Goal: Transaction & Acquisition: Subscribe to service/newsletter

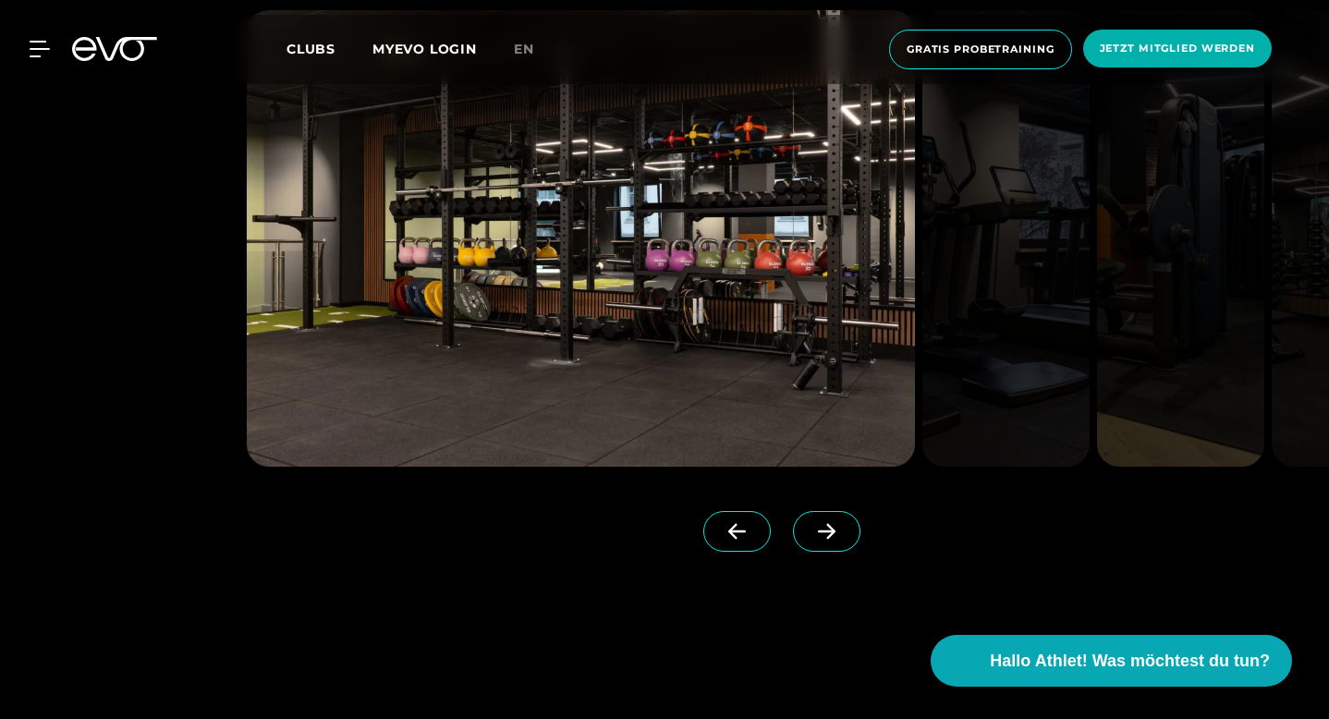
scroll to position [2292, 0]
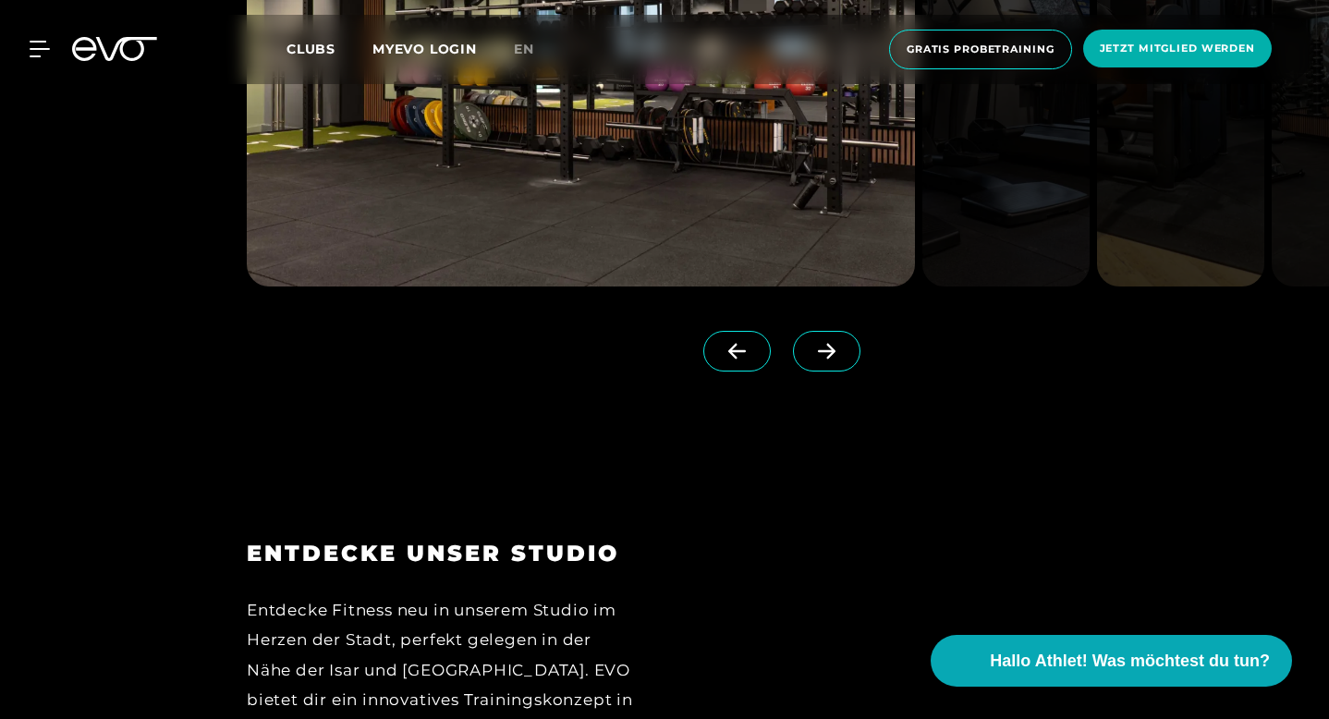
click at [860, 371] on span at bounding box center [826, 351] width 67 height 41
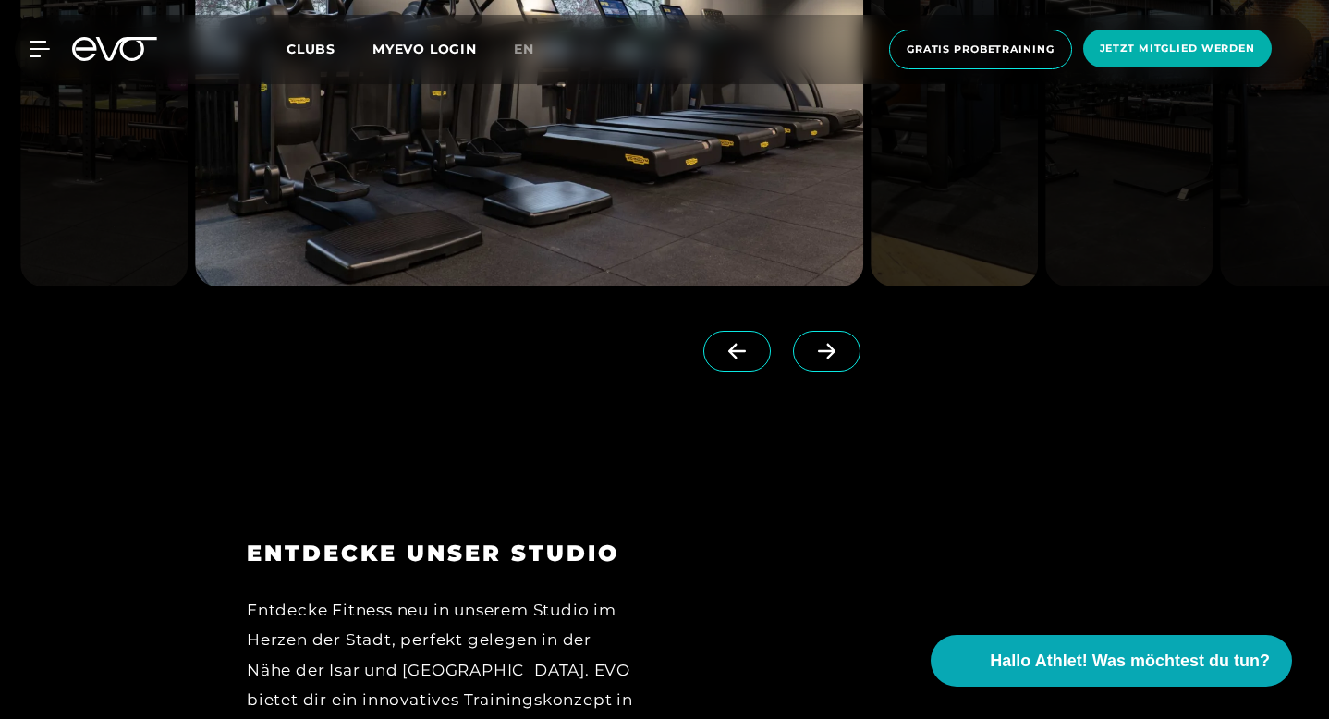
click at [860, 371] on span at bounding box center [826, 351] width 67 height 41
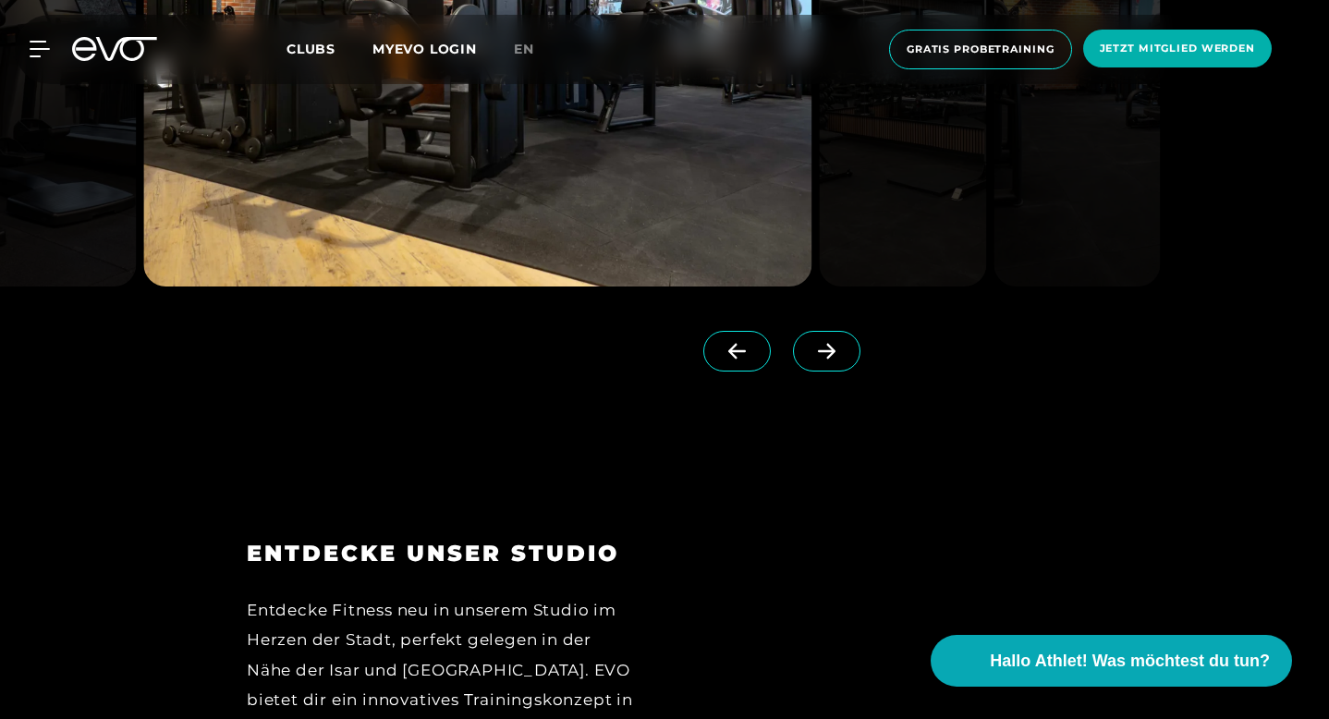
click at [860, 371] on span at bounding box center [826, 351] width 67 height 41
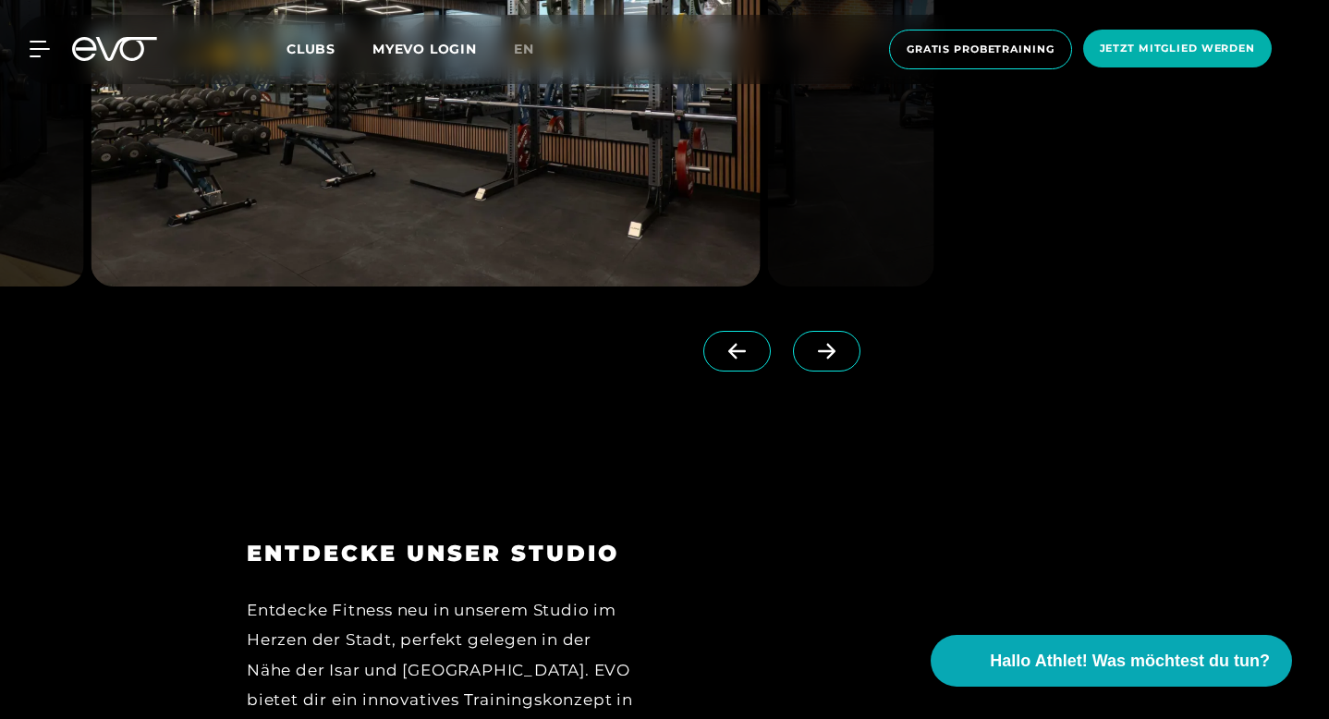
click at [860, 371] on span at bounding box center [826, 351] width 67 height 41
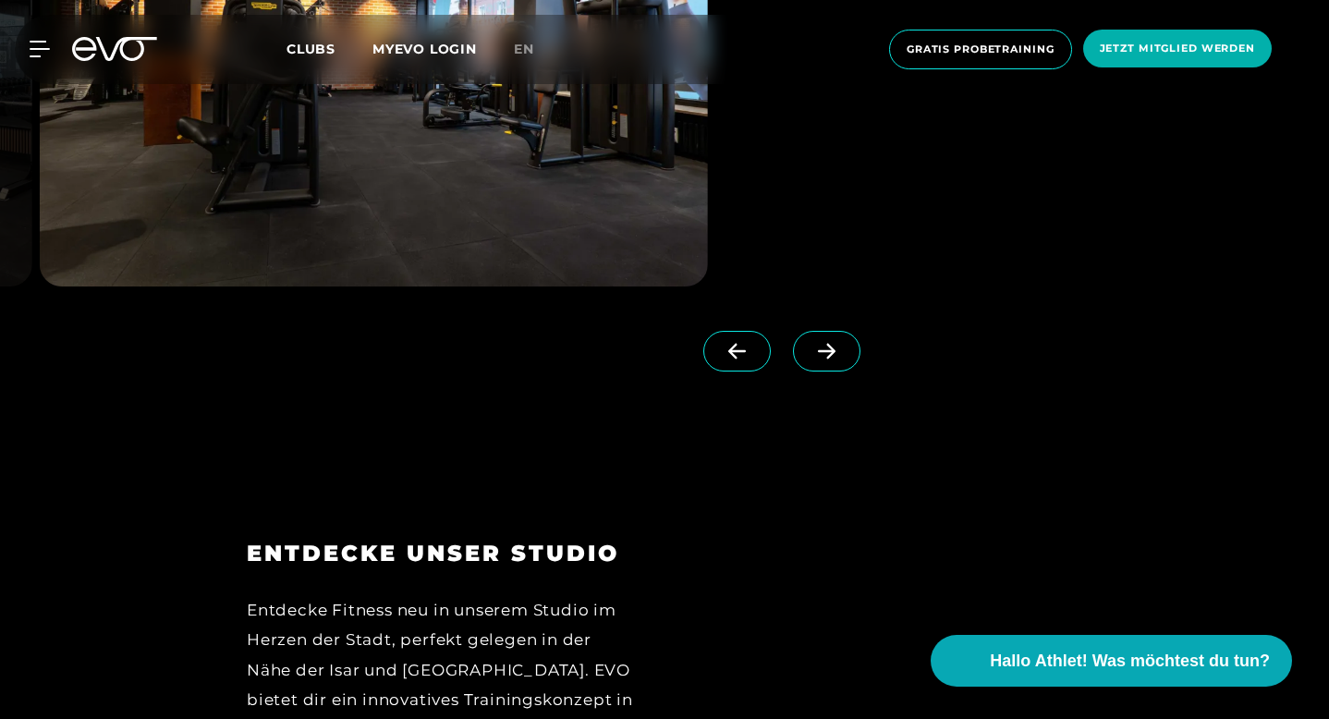
click at [860, 371] on span at bounding box center [826, 351] width 67 height 41
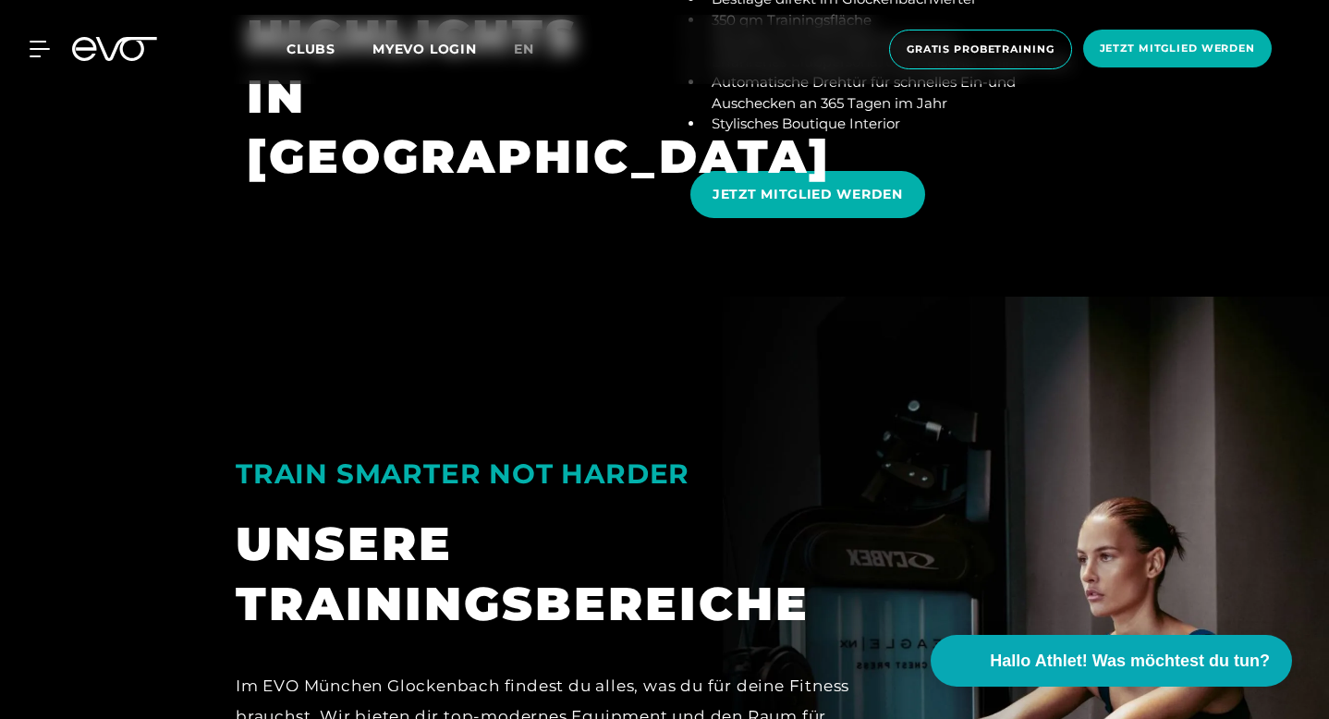
scroll to position [3388, 0]
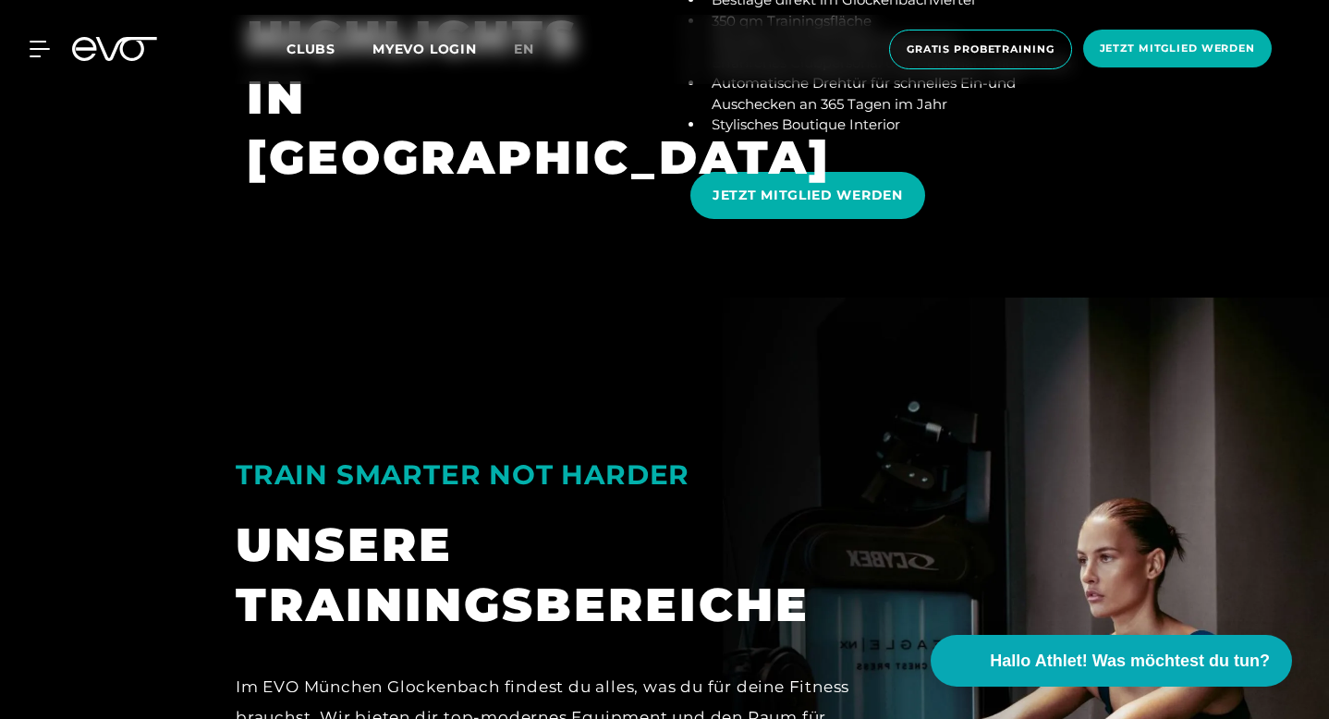
click at [871, 233] on link "JETZT MITGLIED WERDEN" at bounding box center [811, 195] width 242 height 75
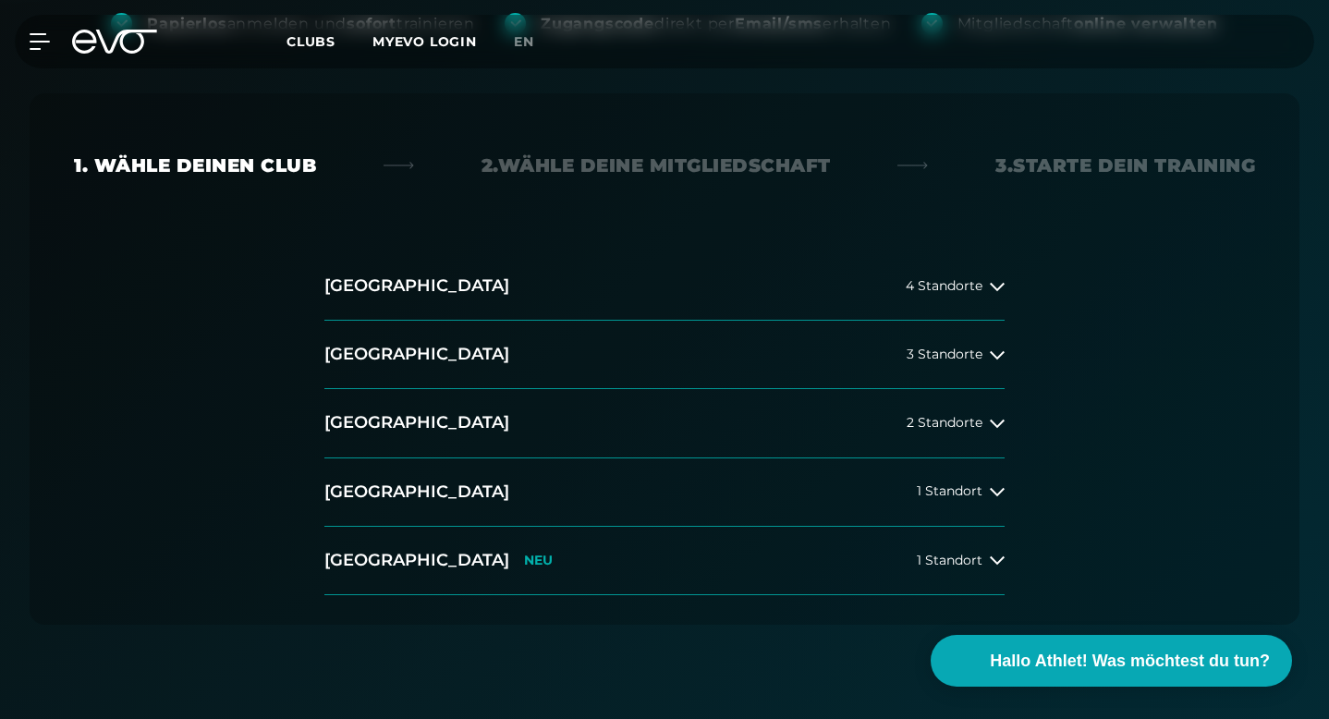
scroll to position [390, 0]
click at [427, 457] on button "[GEOGRAPHIC_DATA] 1 Standort" at bounding box center [664, 491] width 680 height 68
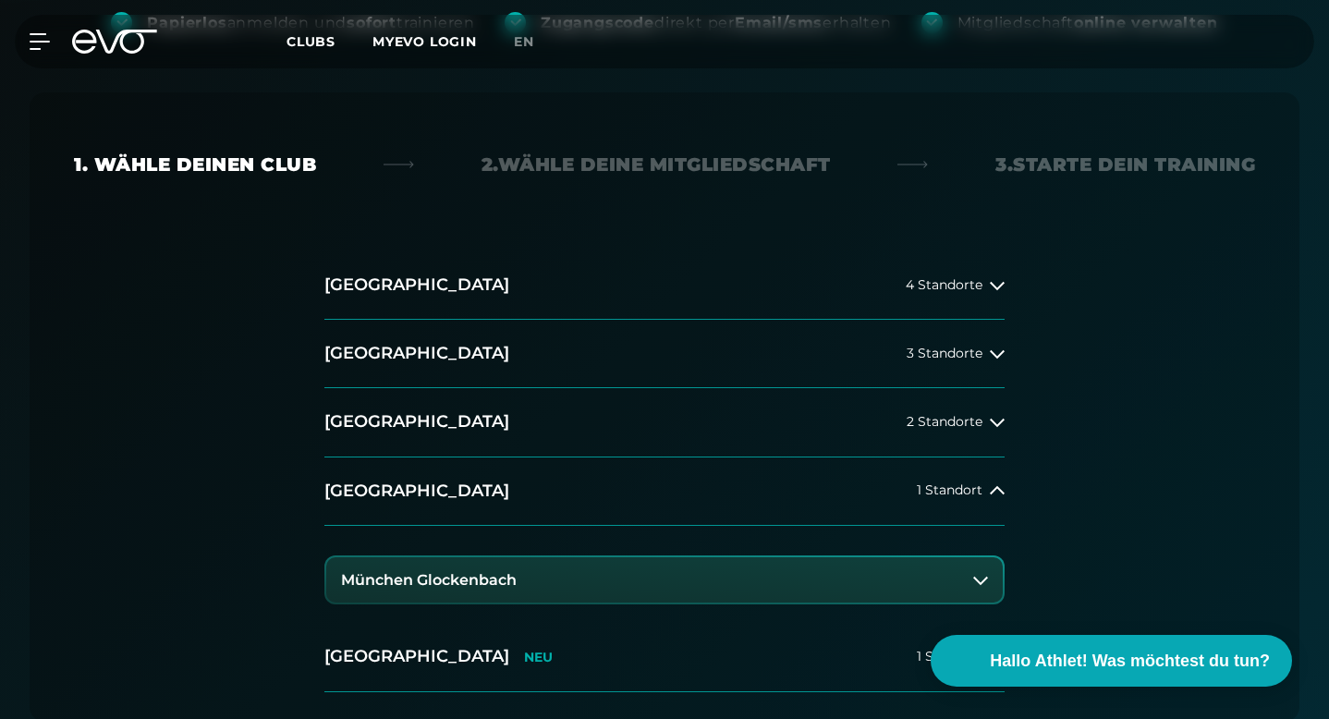
click at [413, 572] on h3 "München Glockenbach" at bounding box center [429, 580] width 176 height 17
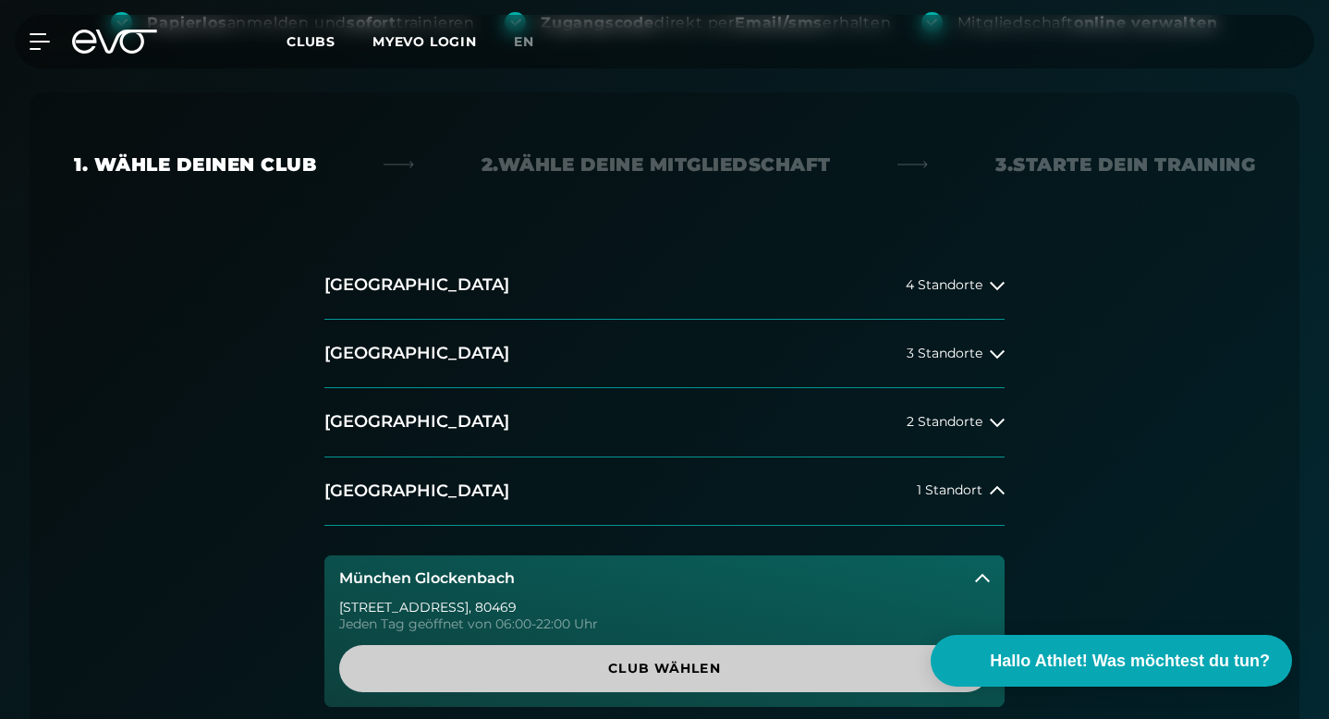
click at [490, 659] on span "Club wählen" at bounding box center [664, 668] width 606 height 19
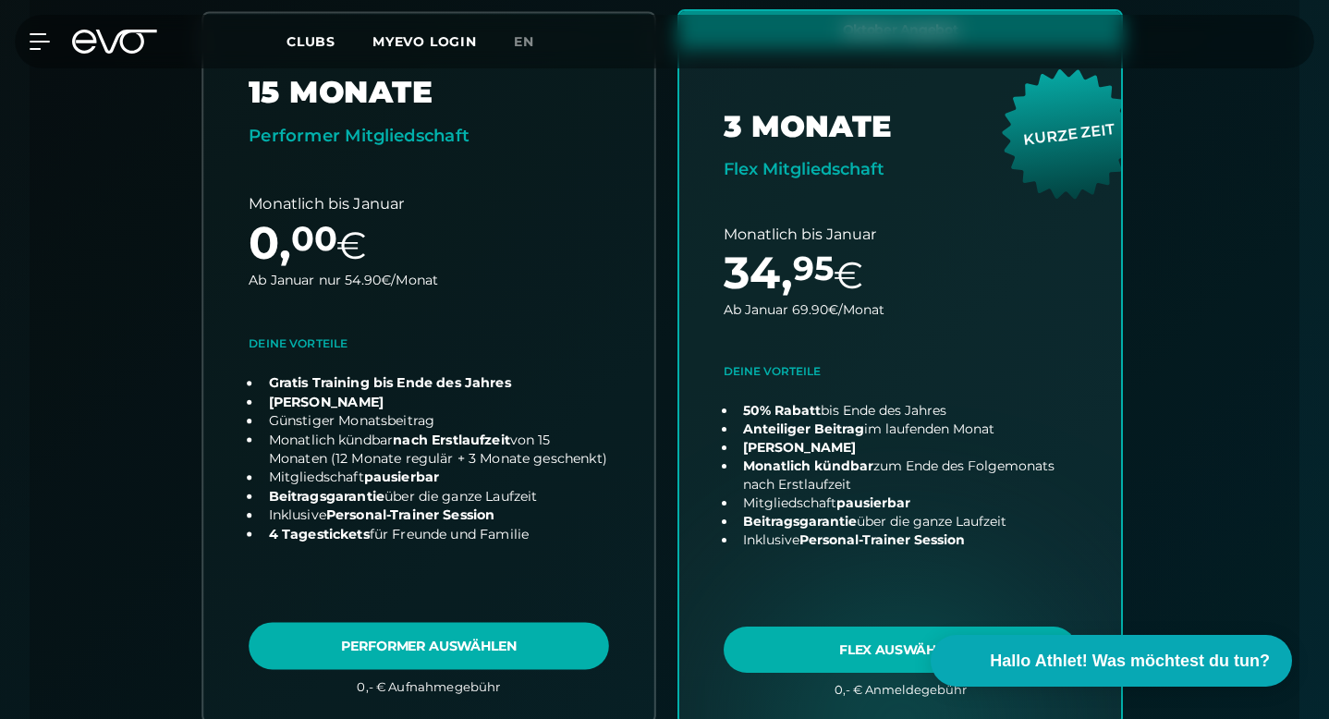
scroll to position [735, 0]
